Goal: Task Accomplishment & Management: Use online tool/utility

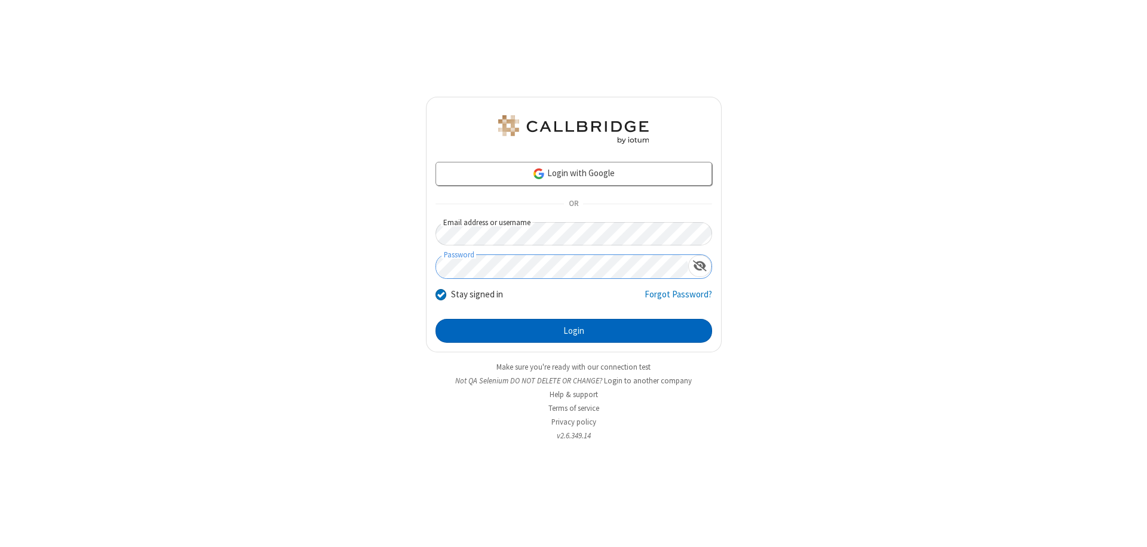
click at [574, 331] on button "Login" at bounding box center [574, 331] width 277 height 24
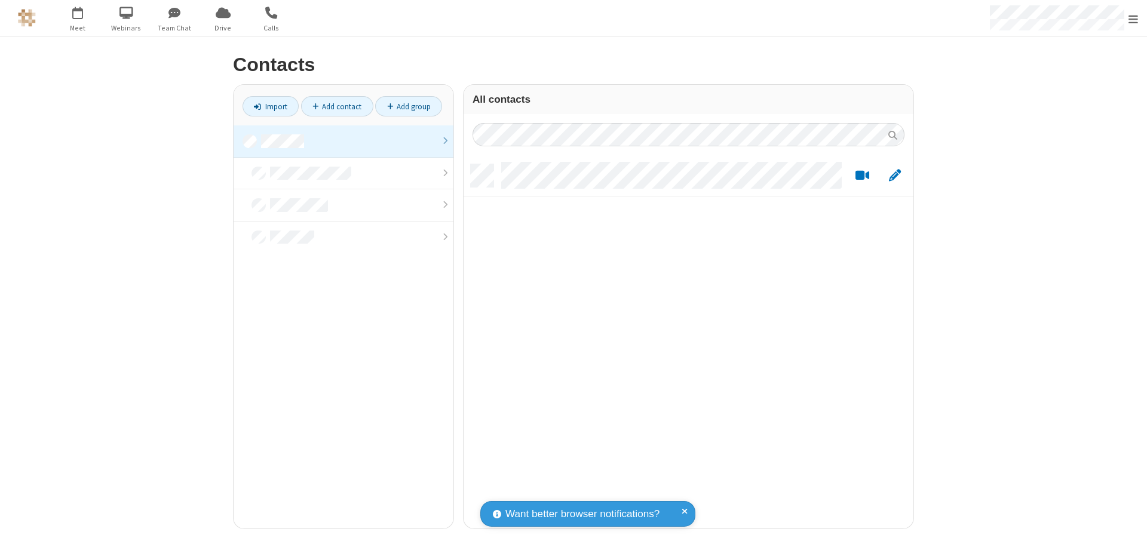
scroll to position [365, 441]
click at [344, 141] on link at bounding box center [344, 141] width 220 height 32
click at [271, 106] on link "Import" at bounding box center [271, 106] width 56 height 20
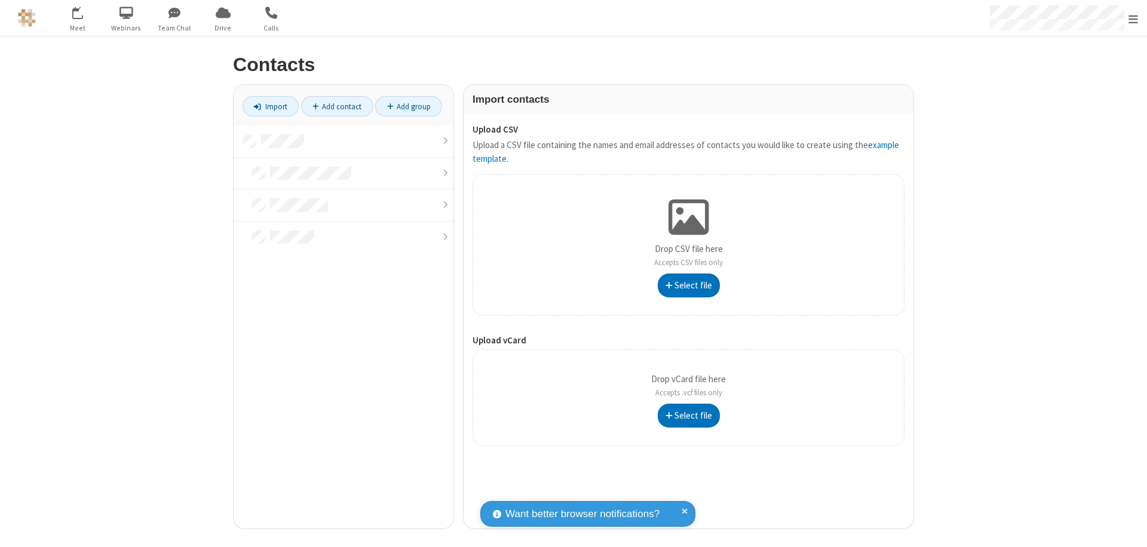
type input "C:\fakepath\contacts.vcf"
click at [344, 141] on link at bounding box center [344, 141] width 220 height 32
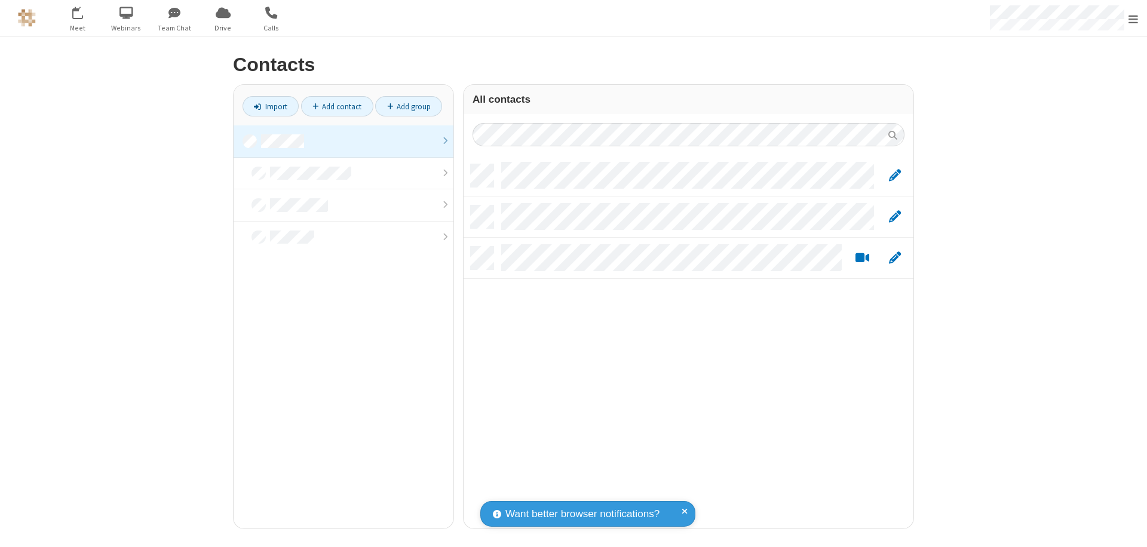
scroll to position [365, 441]
